Goal: Find specific page/section: Find specific page/section

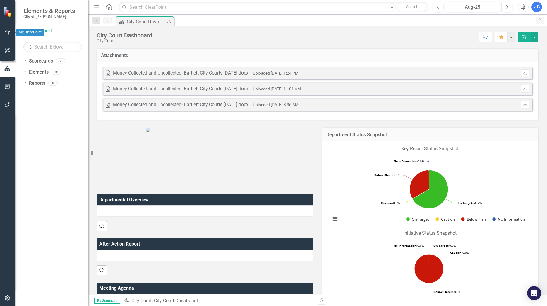
click at [6, 32] on icon "button" at bounding box center [7, 32] width 6 height 5
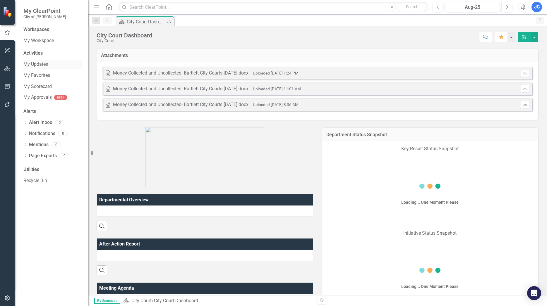
click at [40, 62] on link "My Updates" at bounding box center [52, 64] width 59 height 7
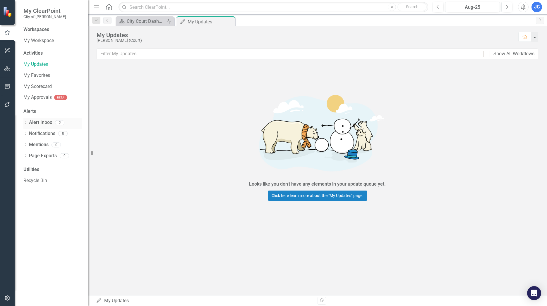
click at [40, 123] on link "Alert Inbox" at bounding box center [40, 122] width 23 height 7
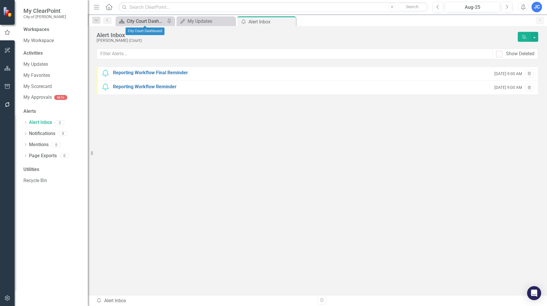
click at [150, 23] on div "City Court Dashboard" at bounding box center [146, 21] width 39 height 7
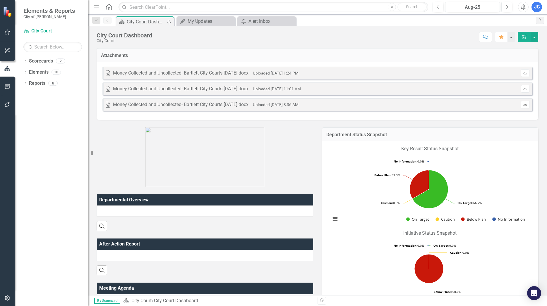
click at [523, 106] on icon "Download" at bounding box center [525, 105] width 4 height 4
click at [310, 128] on p at bounding box center [205, 157] width 217 height 60
click at [183, 105] on div "Money Collected and Uncollected- Bartlett City Courts [DATE].docx" at bounding box center [180, 105] width 135 height 7
